Goal: Task Accomplishment & Management: Use online tool/utility

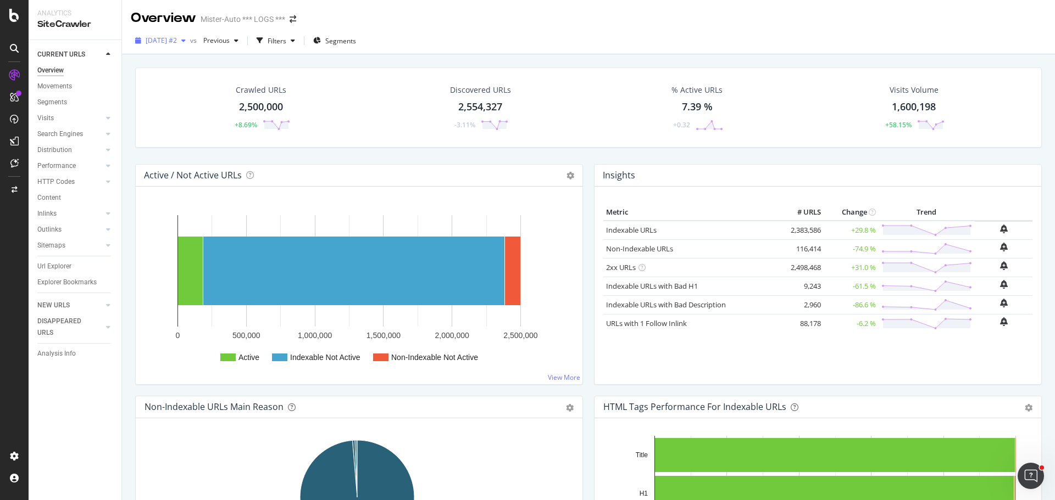
click at [170, 45] on span "2025 Aug. 29th #2" at bounding box center [161, 40] width 31 height 9
click at [510, 17] on div "Overview Mister-Auto *** LOGS ***" at bounding box center [588, 13] width 933 height 27
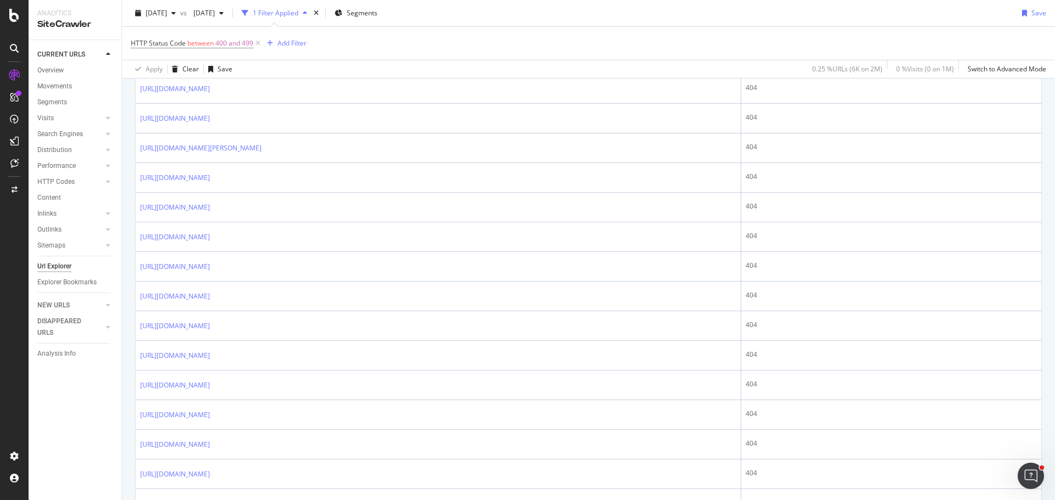
scroll to position [824, 0]
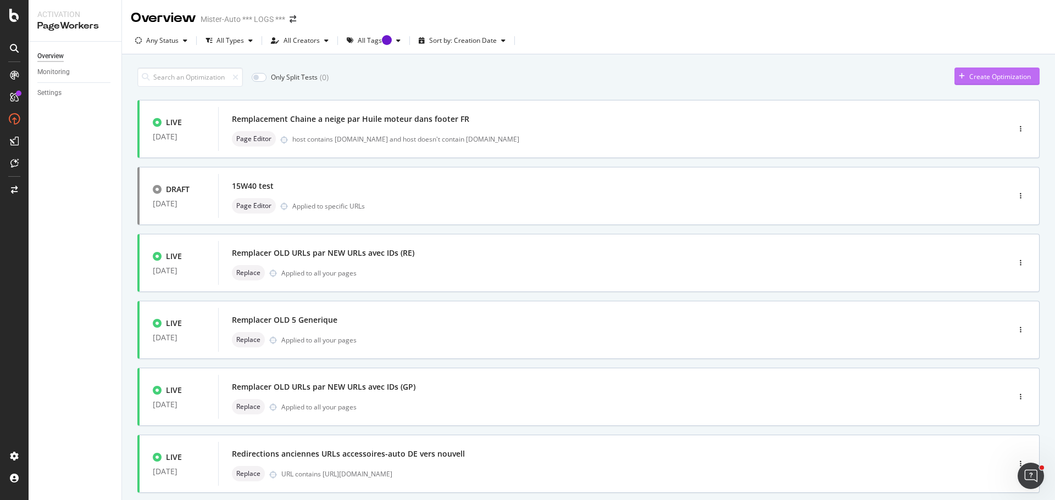
click at [998, 76] on div "Create Optimization" at bounding box center [1000, 76] width 62 height 9
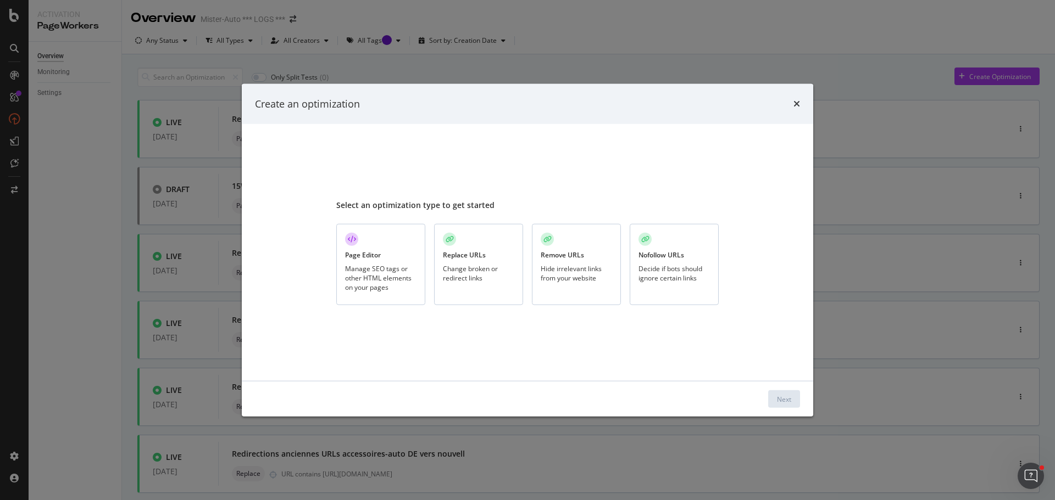
click at [475, 259] on div "Replace URLs" at bounding box center [464, 255] width 43 height 9
click at [777, 406] on div "Next" at bounding box center [784, 399] width 14 height 16
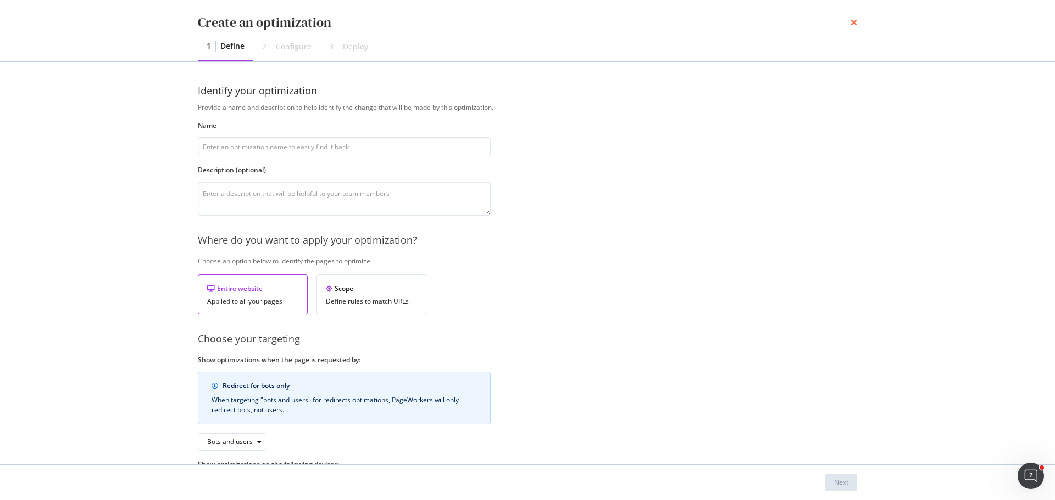
click at [856, 21] on icon "times" at bounding box center [853, 22] width 7 height 9
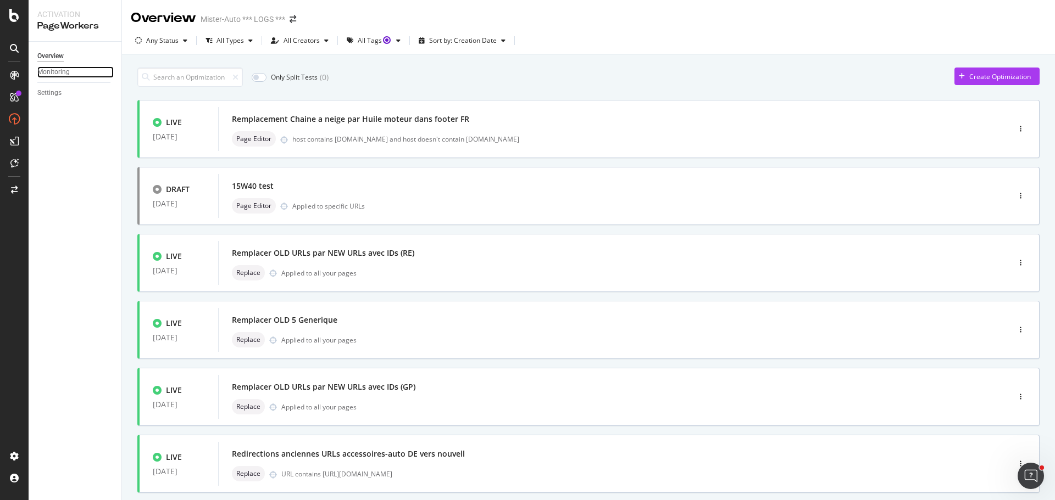
drag, startPoint x: 48, startPoint y: 76, endPoint x: 59, endPoint y: 109, distance: 34.9
click at [48, 76] on div "Monitoring" at bounding box center [53, 72] width 32 height 12
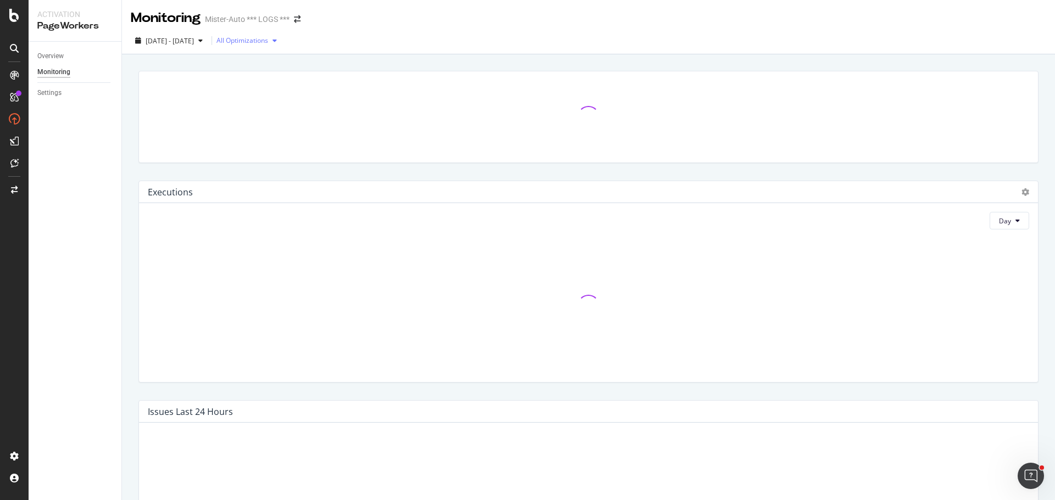
click at [281, 42] on div "button" at bounding box center [274, 40] width 13 height 7
click at [577, 30] on div "[DATE] - [DATE] All Optimizations" at bounding box center [588, 40] width 933 height 27
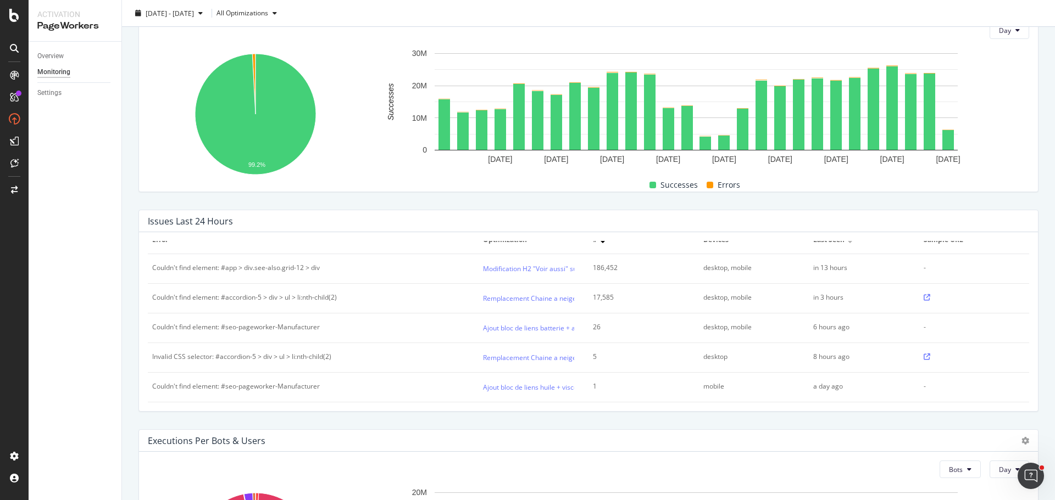
scroll to position [330, 0]
